Goal: Task Accomplishment & Management: Use online tool/utility

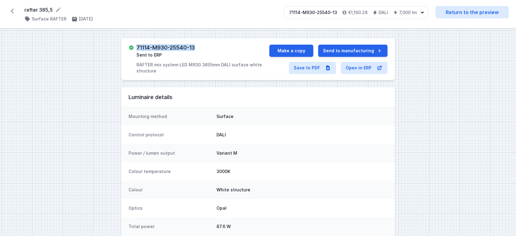
click at [10, 10] on icon at bounding box center [12, 11] width 10 height 10
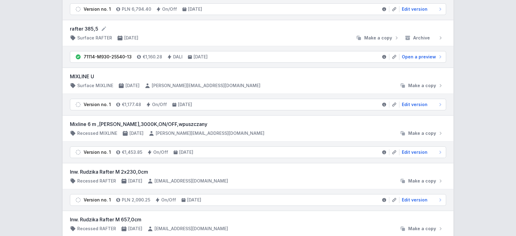
scroll to position [102, 0]
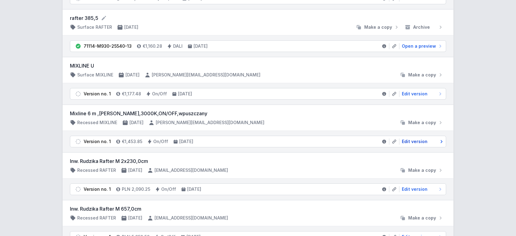
click at [409, 141] on span "Edit version" at bounding box center [415, 141] width 26 height 6
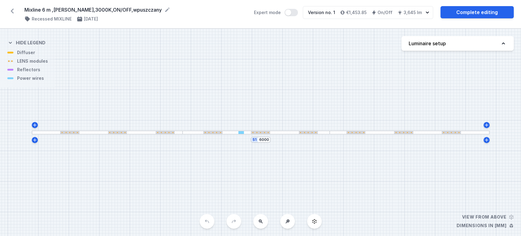
click at [288, 134] on div "S1 6000" at bounding box center [260, 132] width 521 height 207
click at [292, 132] on div at bounding box center [256, 132] width 147 height 4
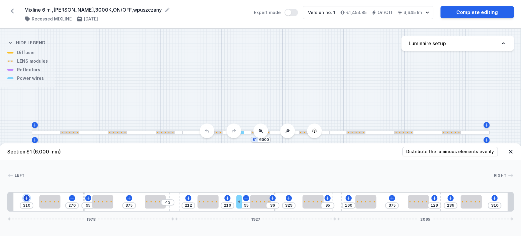
click at [27, 198] on icon at bounding box center [26, 197] width 3 height 3
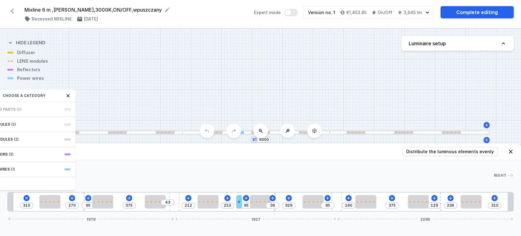
click at [31, 140] on div "LENS modules (2)" at bounding box center [27, 139] width 98 height 15
click at [393, 199] on icon at bounding box center [392, 197] width 5 height 5
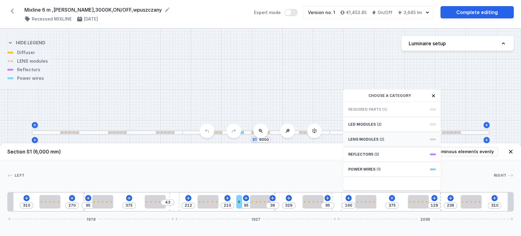
click at [373, 139] on span "LENS modules" at bounding box center [363, 139] width 30 height 5
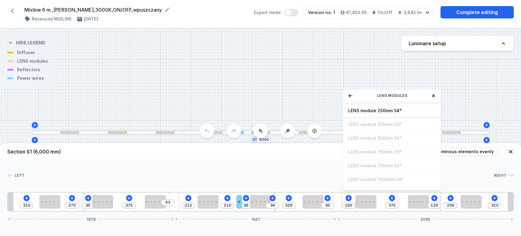
scroll to position [22, 0]
click at [300, 107] on div "S1 6000" at bounding box center [260, 132] width 521 height 207
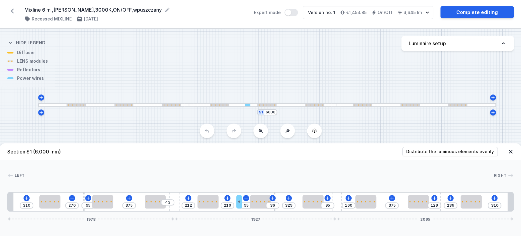
drag, startPoint x: 315, startPoint y: 97, endPoint x: 319, endPoint y: 70, distance: 27.4
click at [319, 70] on div "S1 6000" at bounding box center [260, 132] width 521 height 207
click at [365, 126] on div "S1 6000" at bounding box center [260, 132] width 521 height 207
